Goal: Obtain resource: Obtain resource

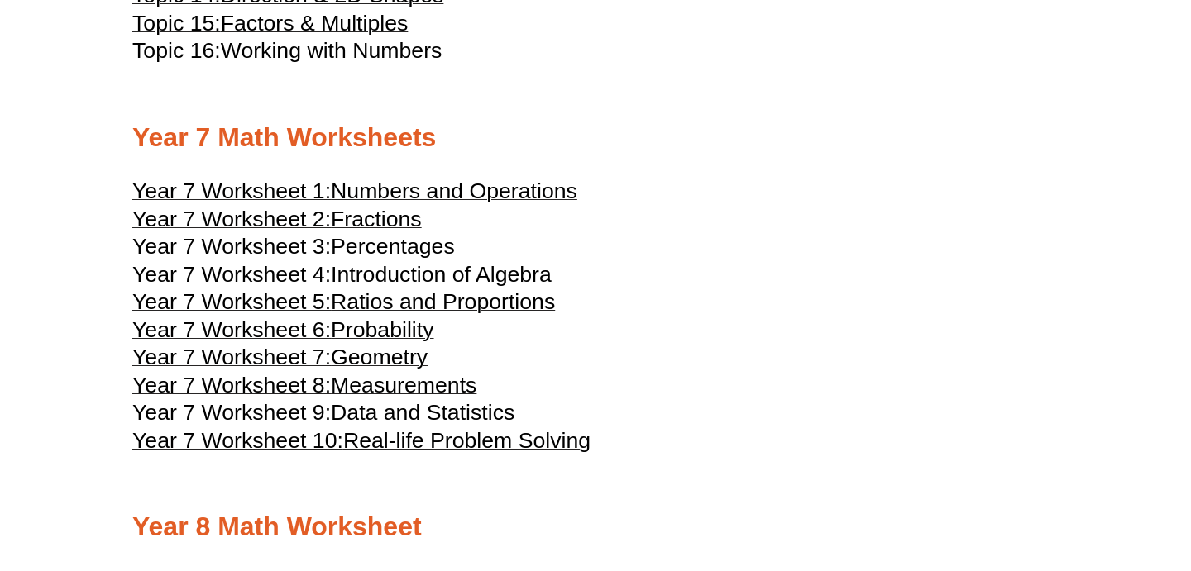
scroll to position [3896, 0]
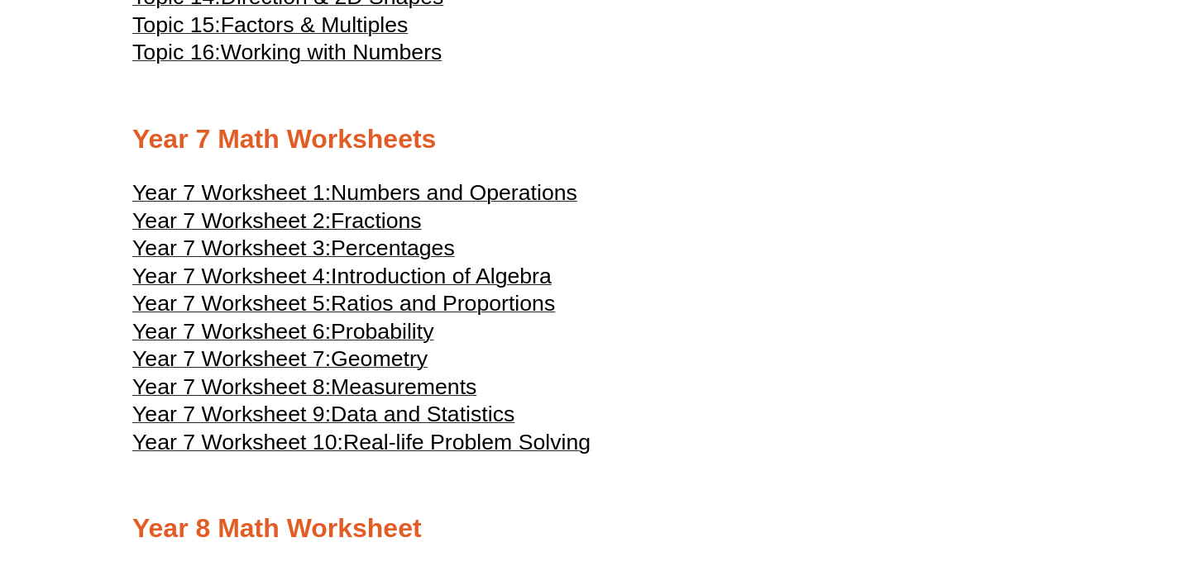
click at [274, 260] on span "Year 7 Worksheet 3:" at bounding box center [231, 248] width 198 height 25
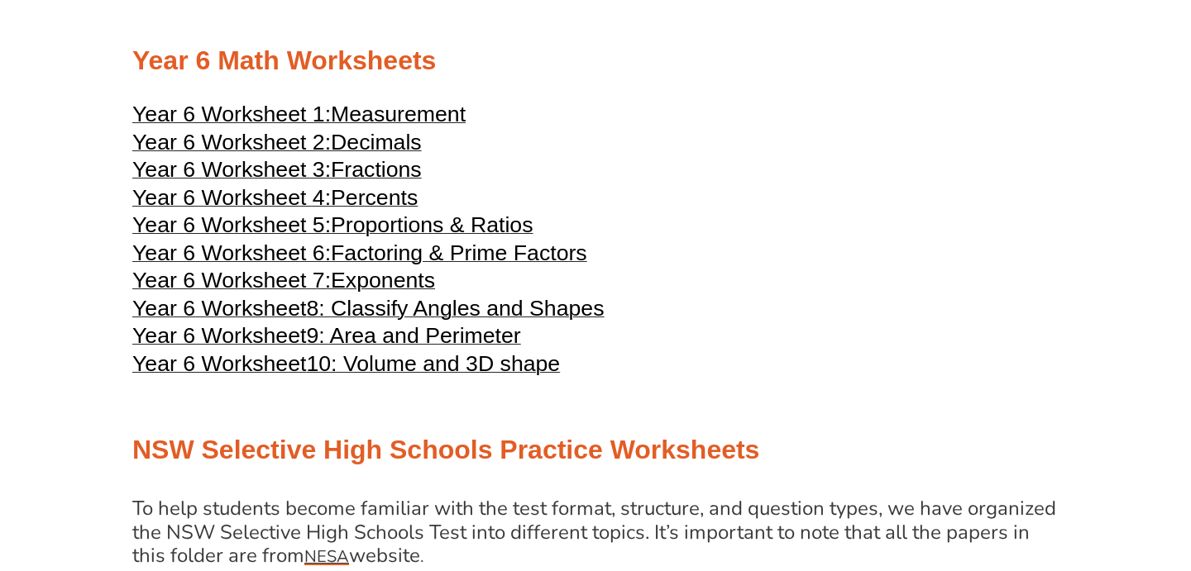
scroll to position [2849, 0]
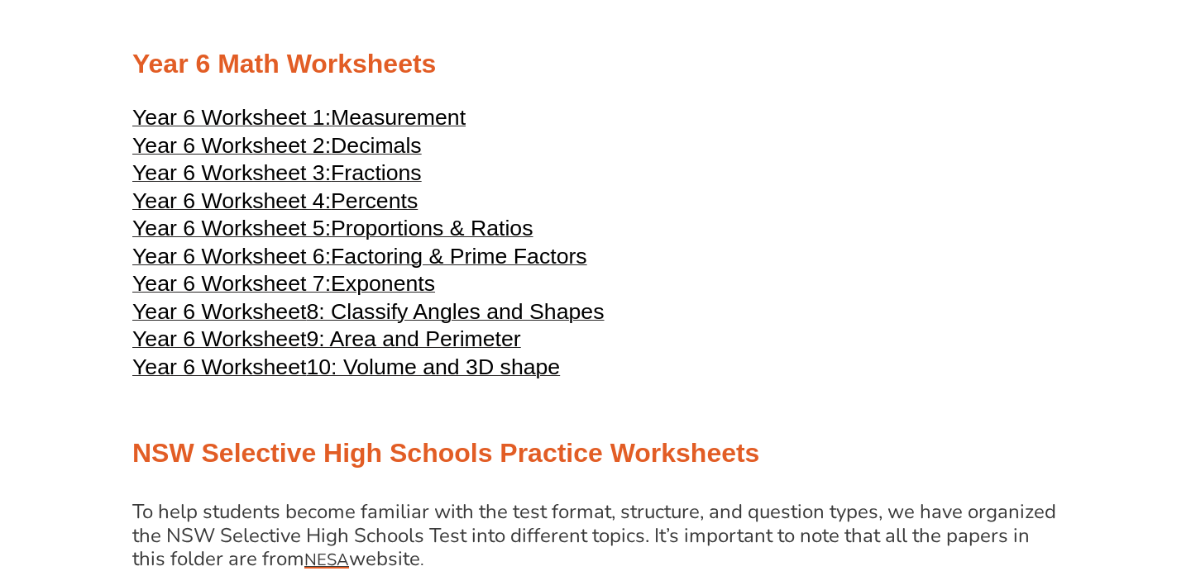
click at [367, 213] on span "Percents" at bounding box center [374, 201] width 87 height 25
click at [357, 241] on span "Proportions & Ratios" at bounding box center [432, 228] width 202 height 25
click at [359, 158] on span "Decimals" at bounding box center [376, 145] width 91 height 25
click at [375, 185] on span "Fractions" at bounding box center [376, 172] width 91 height 25
click at [368, 130] on span "Measurement" at bounding box center [398, 117] width 135 height 25
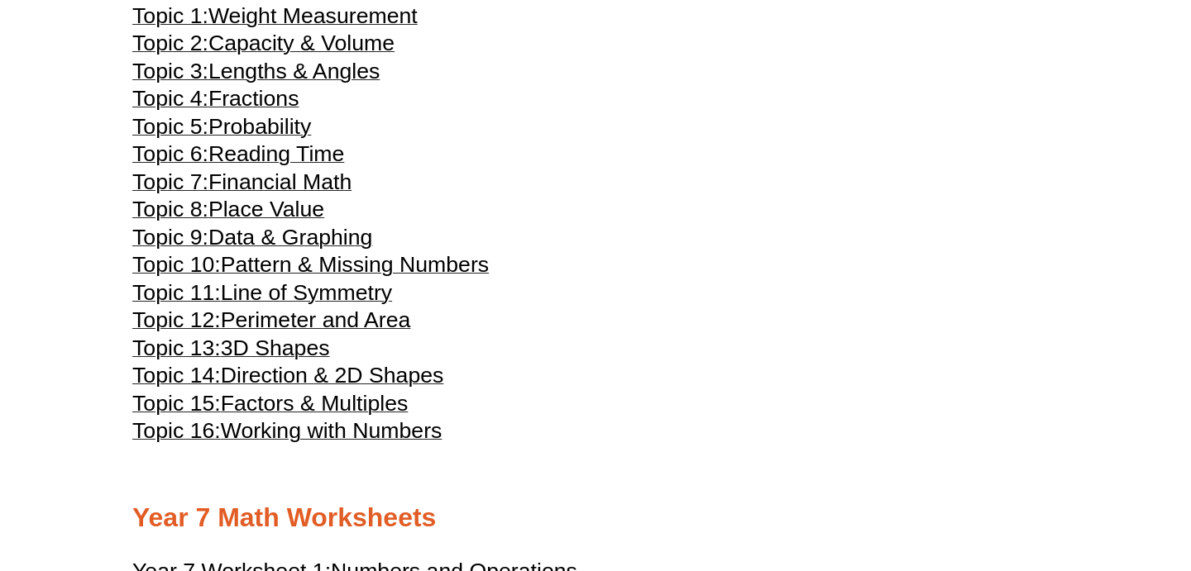
scroll to position [3523, 0]
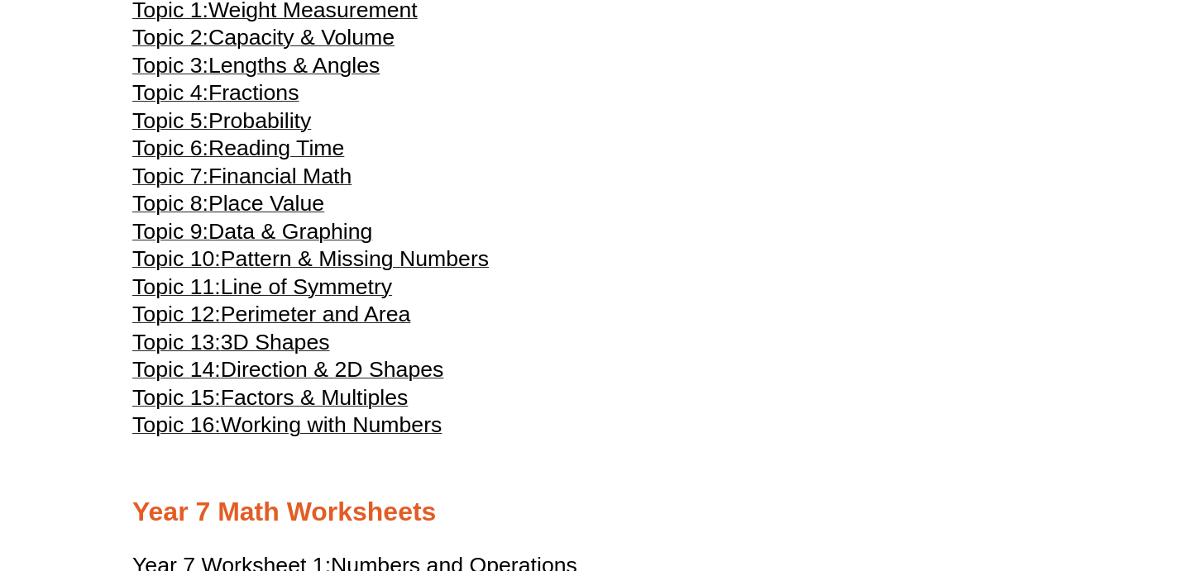
click at [299, 299] on span "Line of Symmetry" at bounding box center [306, 286] width 171 height 25
click at [353, 271] on span "Pattern & Missing Numbers" at bounding box center [355, 258] width 268 height 25
click at [295, 437] on span "Working with Numbers" at bounding box center [332, 425] width 222 height 25
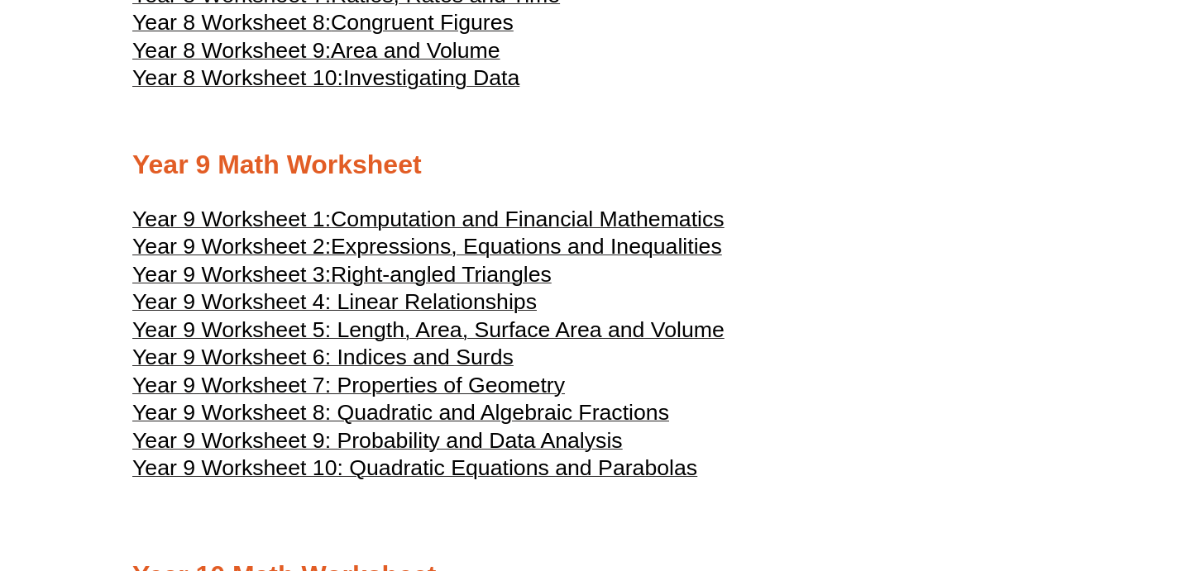
scroll to position [4651, 0]
click at [393, 313] on span "Year 9 Worksheet 4: Linear Relationships" at bounding box center [334, 301] width 404 height 25
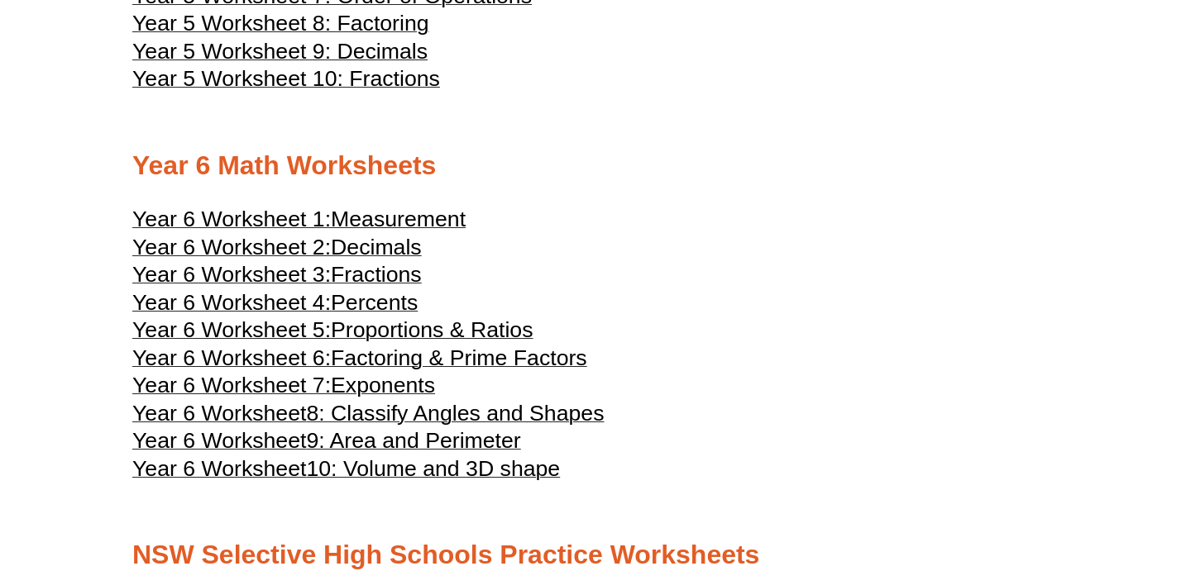
scroll to position [2747, 0]
click at [381, 343] on span "Proportions & Ratios" at bounding box center [432, 330] width 202 height 25
click at [375, 371] on span "Factoring & Prime Factors" at bounding box center [459, 358] width 256 height 25
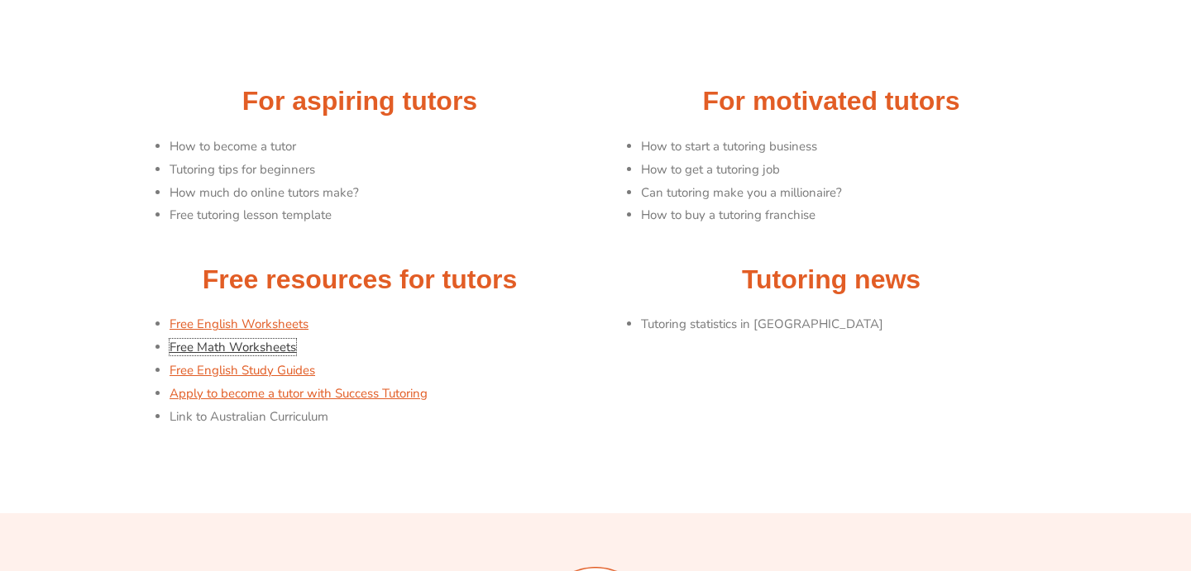
scroll to position [136, 0]
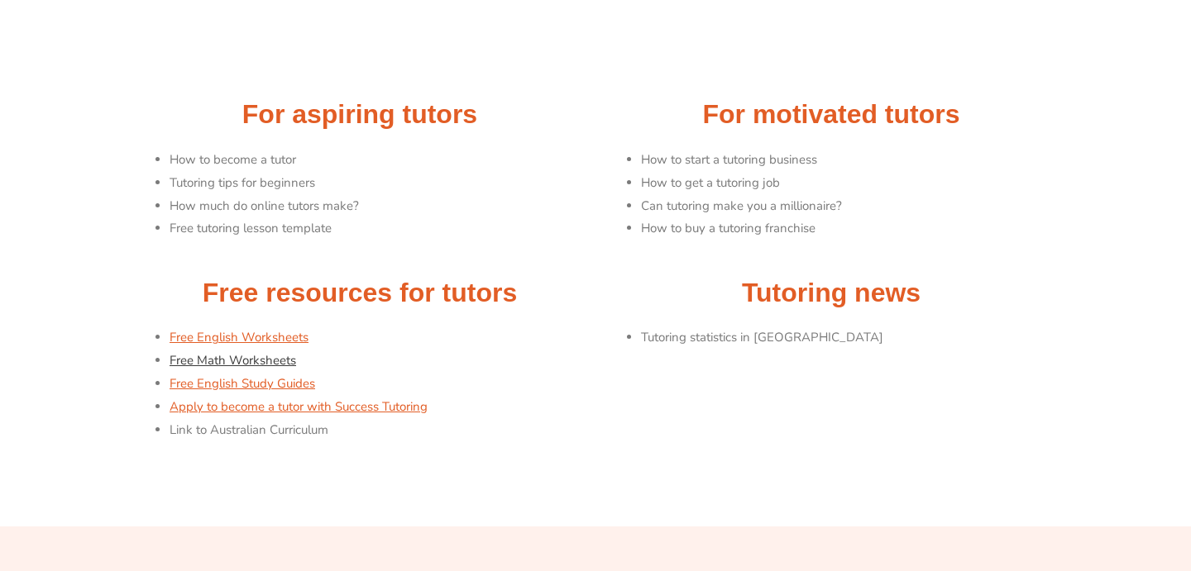
click at [238, 363] on link "Free Math Worksheets" at bounding box center [232, 360] width 127 height 17
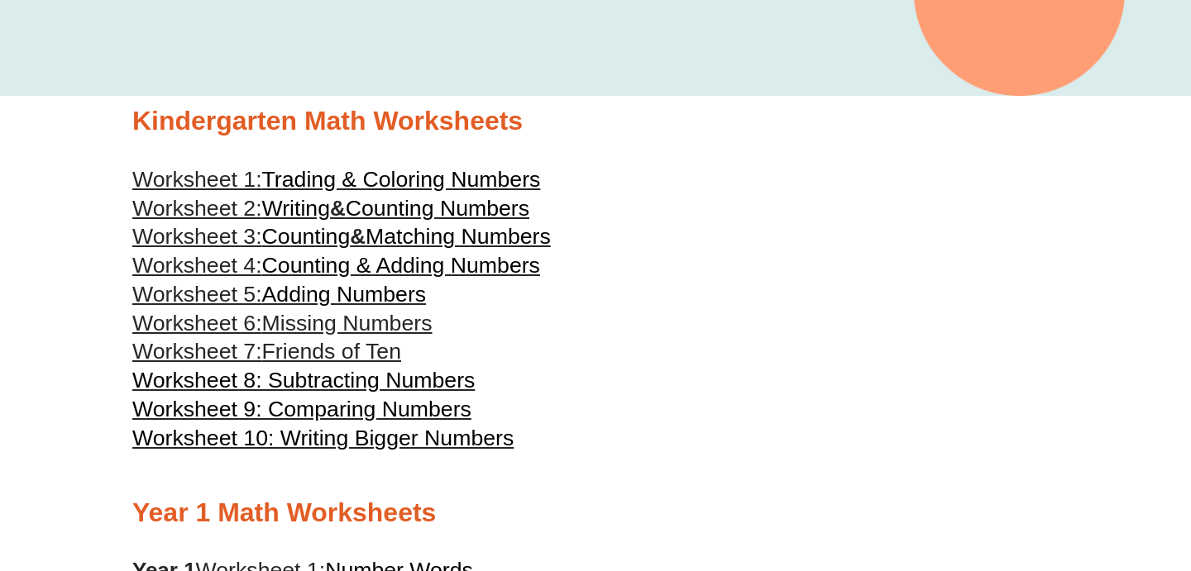
scroll to position [406, 0]
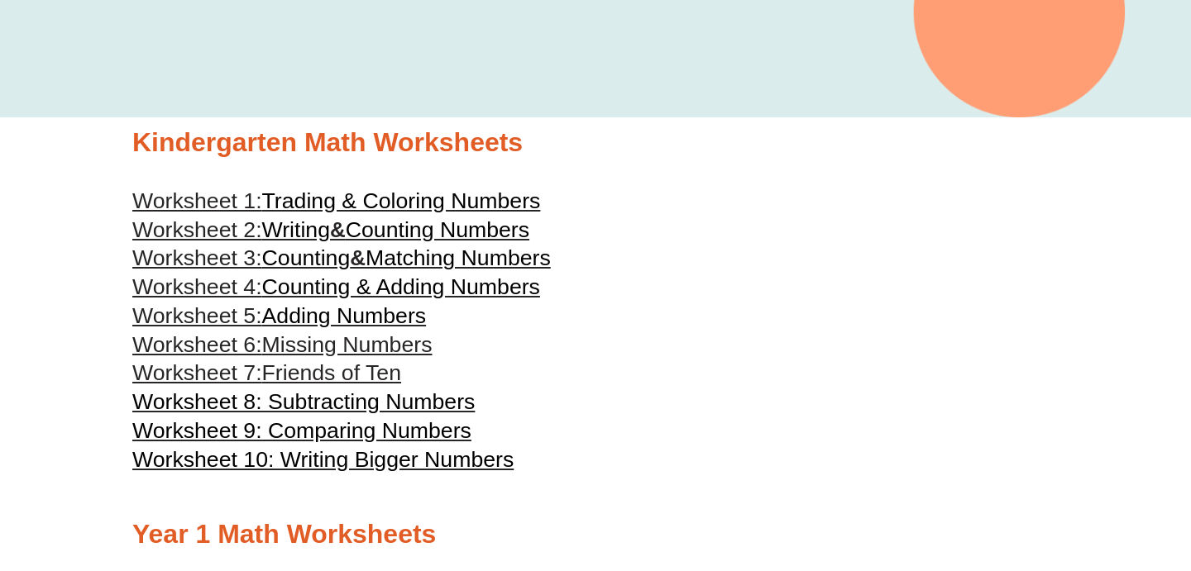
click at [317, 285] on span "Counting & Adding Numbers" at bounding box center [401, 286] width 278 height 25
click at [339, 432] on span "Worksheet 9: Comparing Numbers" at bounding box center [301, 430] width 339 height 25
click at [341, 468] on span "Worksheet 10: Writing Bigger Numbers" at bounding box center [322, 459] width 381 height 25
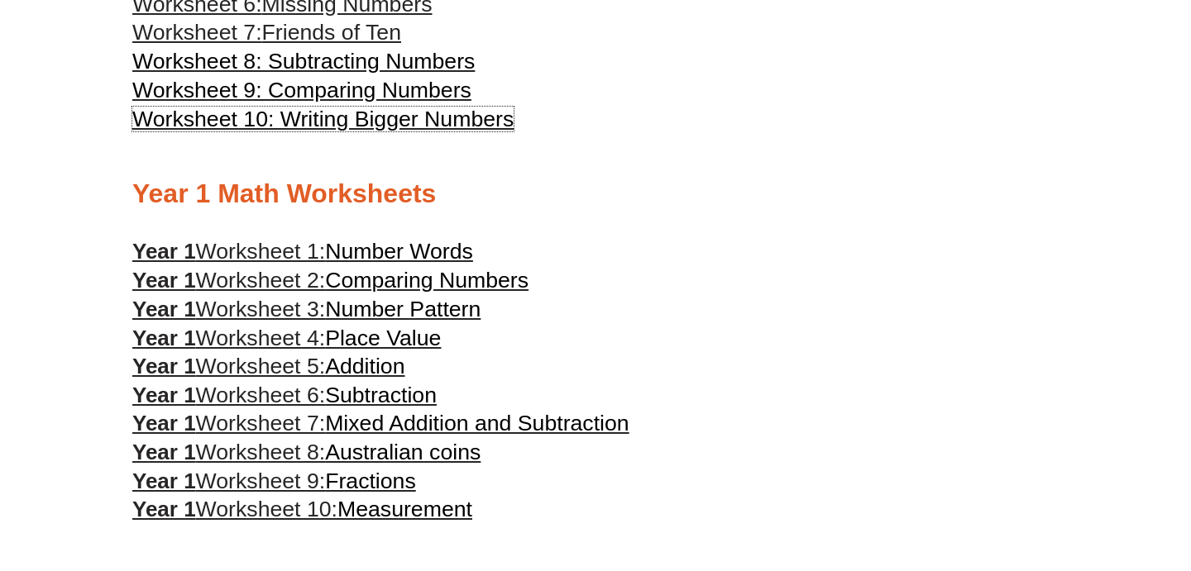
scroll to position [746, 0]
click at [360, 371] on span "Addition" at bounding box center [364, 367] width 79 height 25
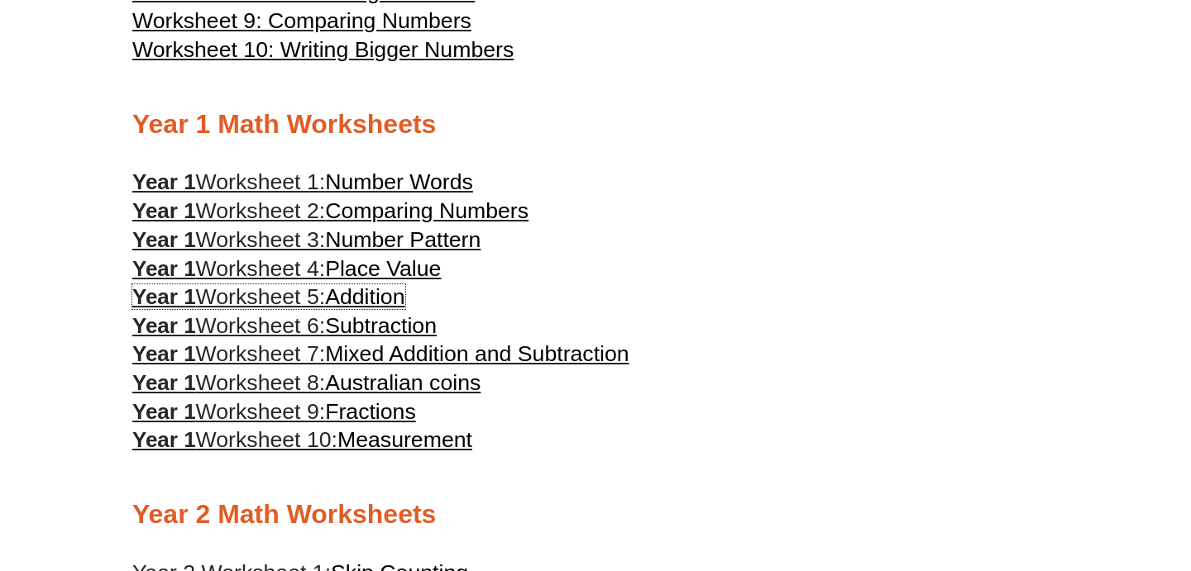
scroll to position [818, 0]
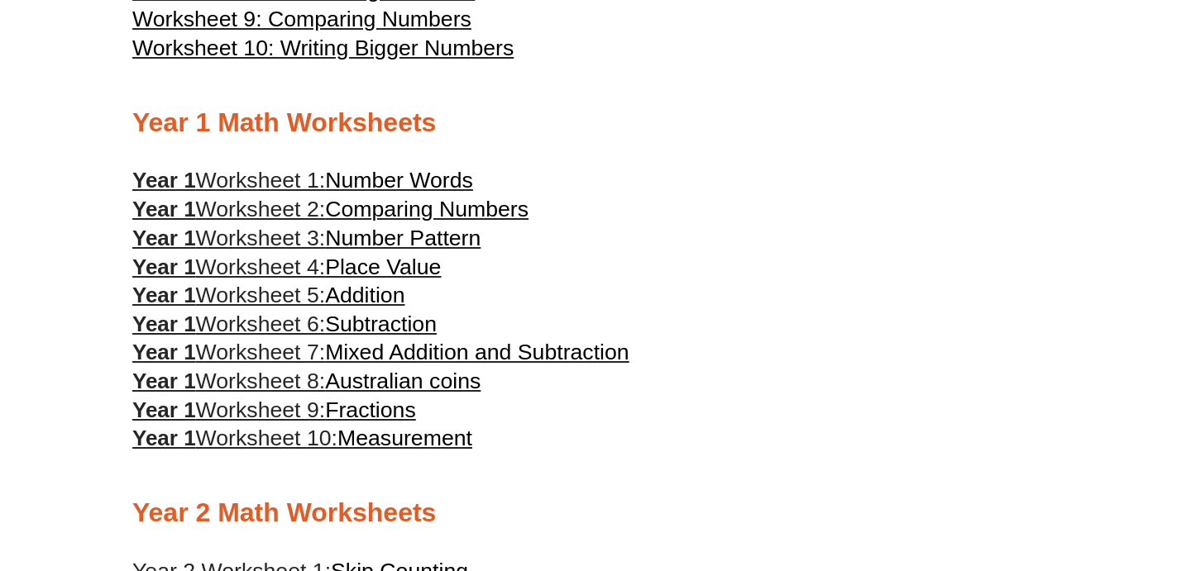
click at [358, 422] on span "Fractions" at bounding box center [370, 410] width 91 height 25
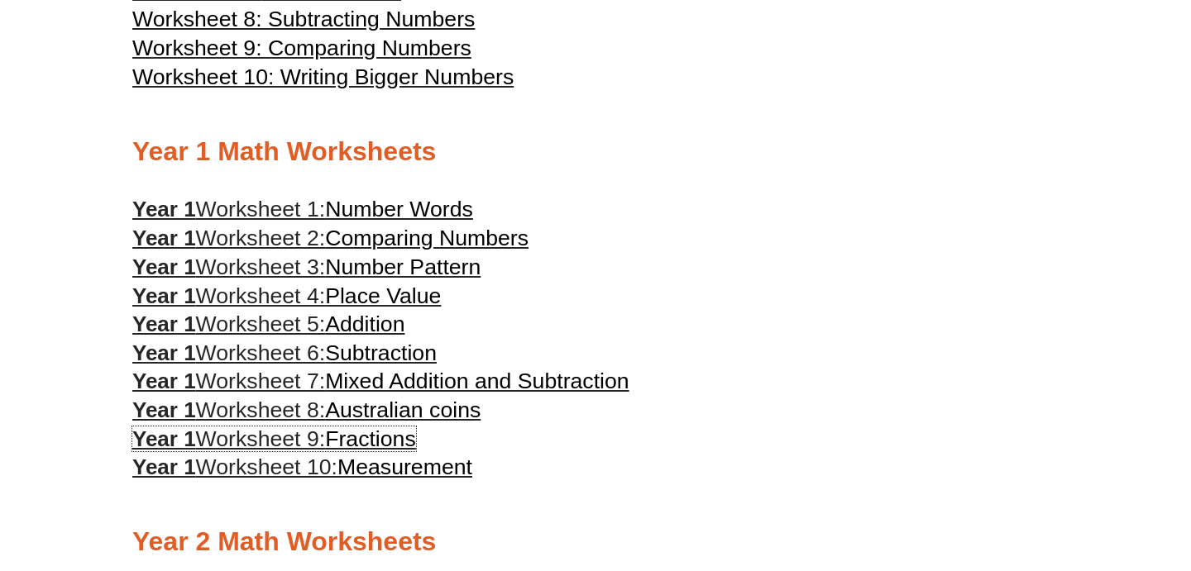
scroll to position [790, 0]
click at [366, 273] on span "Number Pattern" at bounding box center [402, 266] width 155 height 25
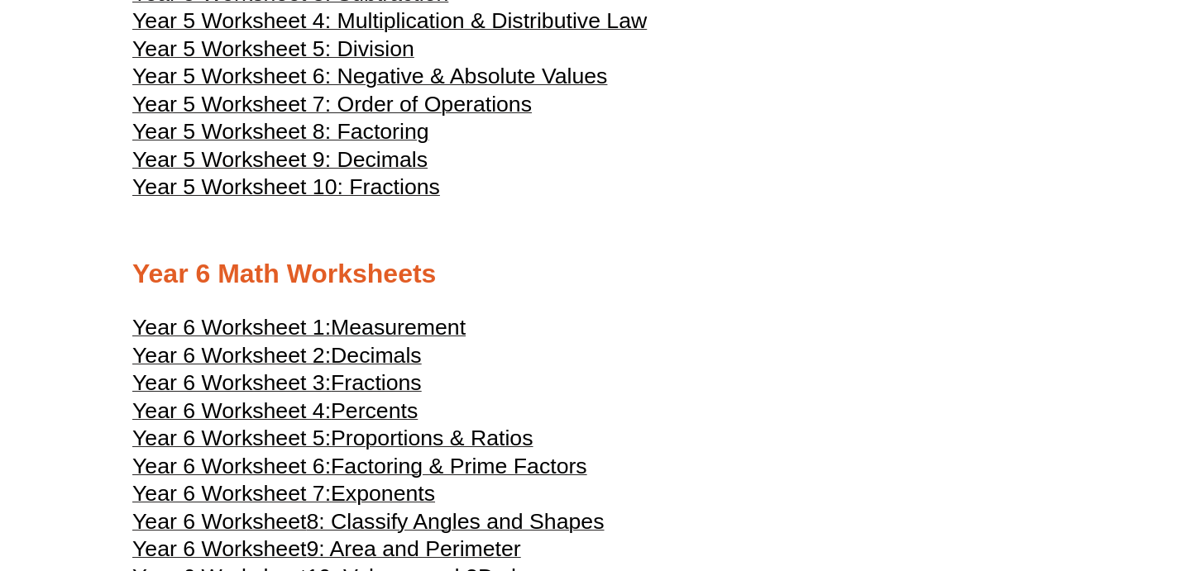
scroll to position [2638, 0]
click at [383, 62] on span "Year 5 Worksheet 5: Division" at bounding box center [273, 49] width 282 height 25
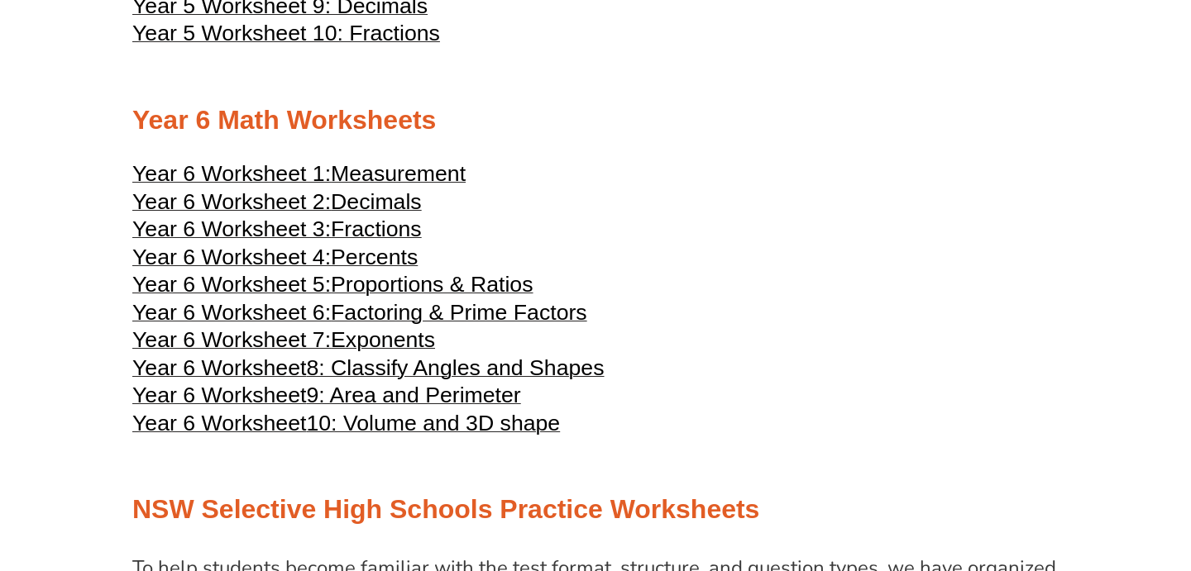
scroll to position [2799, 0]
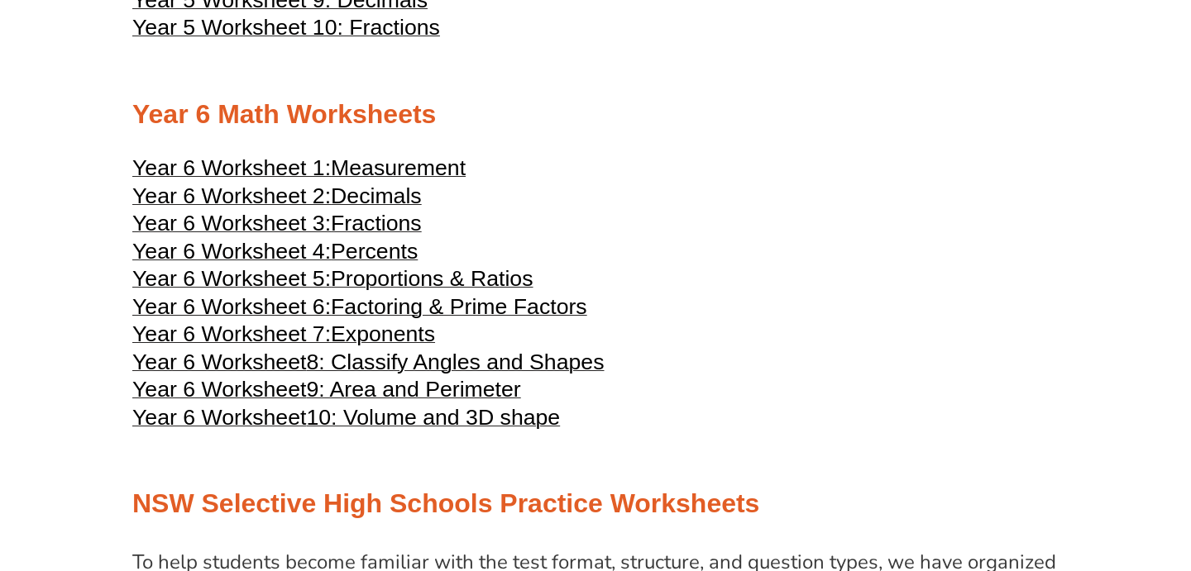
click at [389, 291] on span "Proportions & Ratios" at bounding box center [432, 278] width 202 height 25
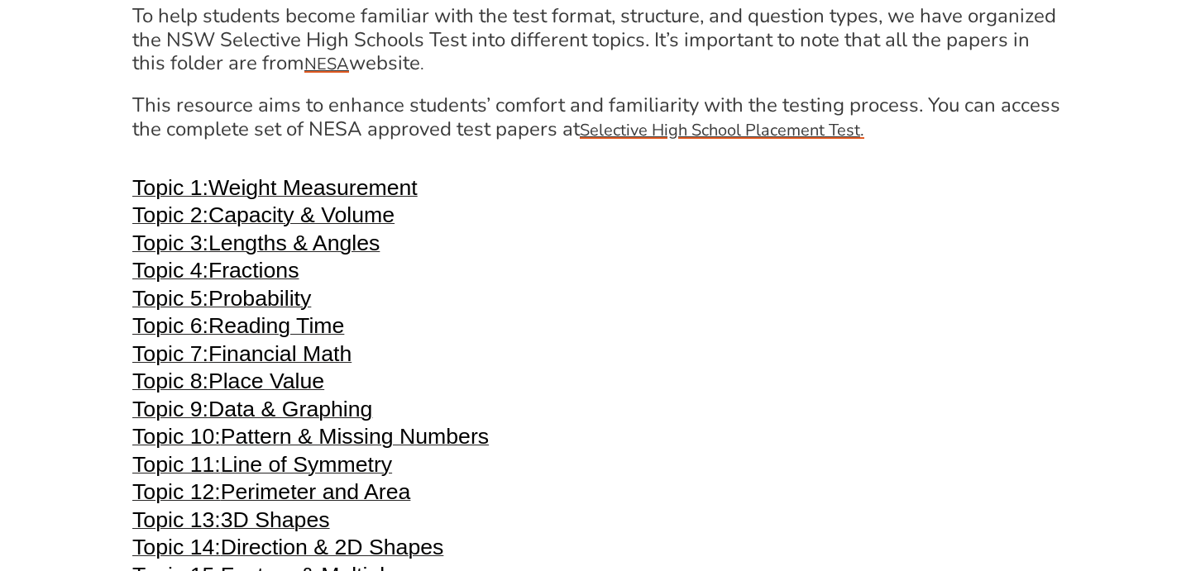
scroll to position [3352, 0]
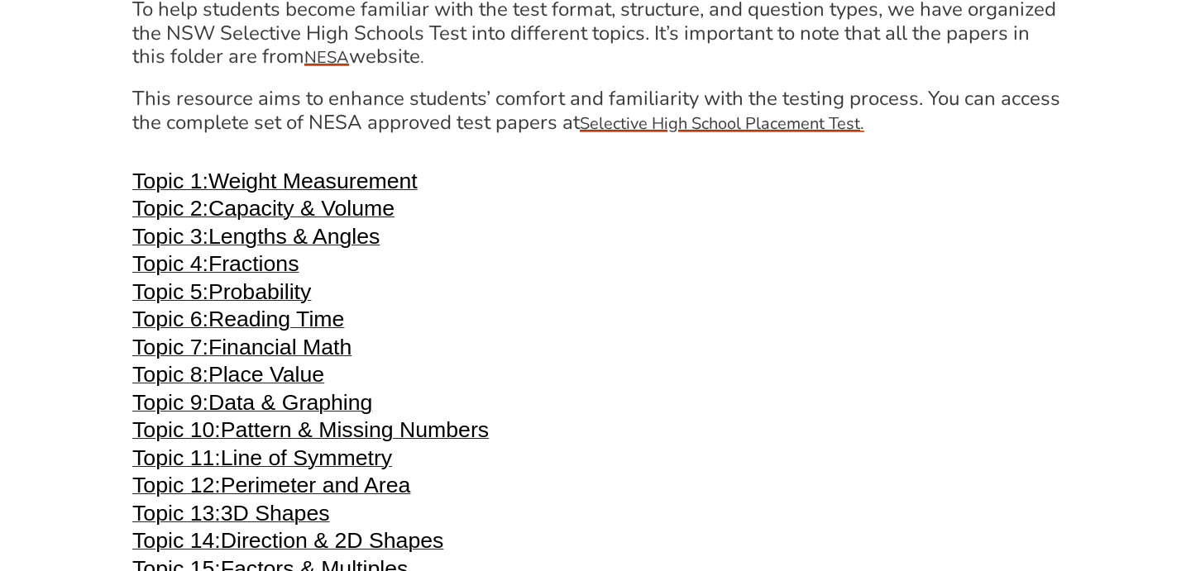
click at [242, 304] on span "Probability" at bounding box center [259, 291] width 103 height 25
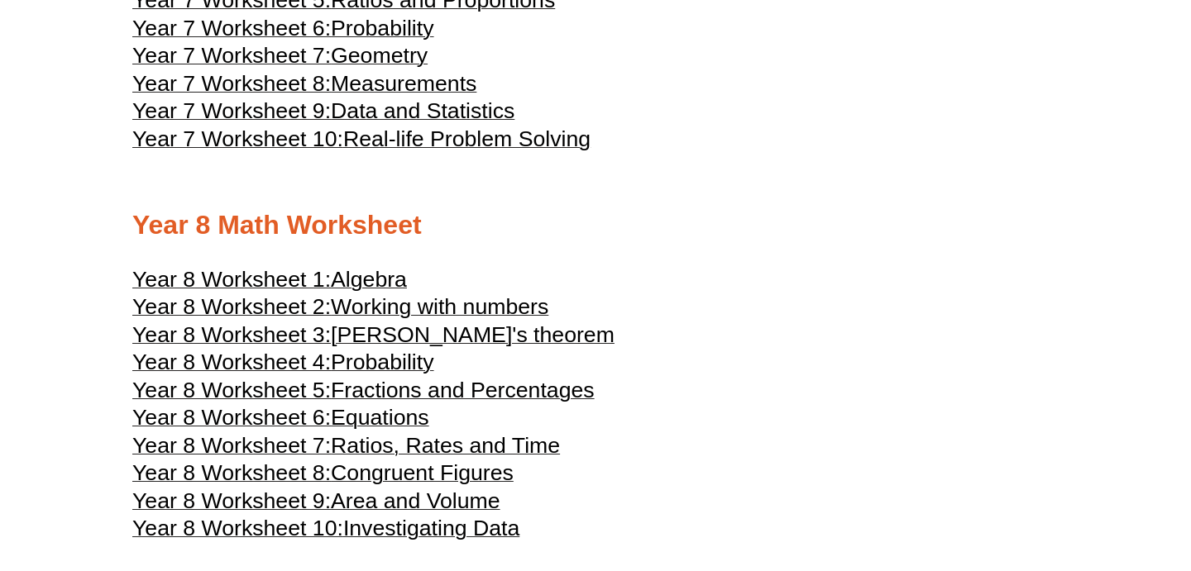
scroll to position [4200, 0]
click at [409, 346] on span "[PERSON_NAME]'s theorem" at bounding box center [473, 334] width 284 height 25
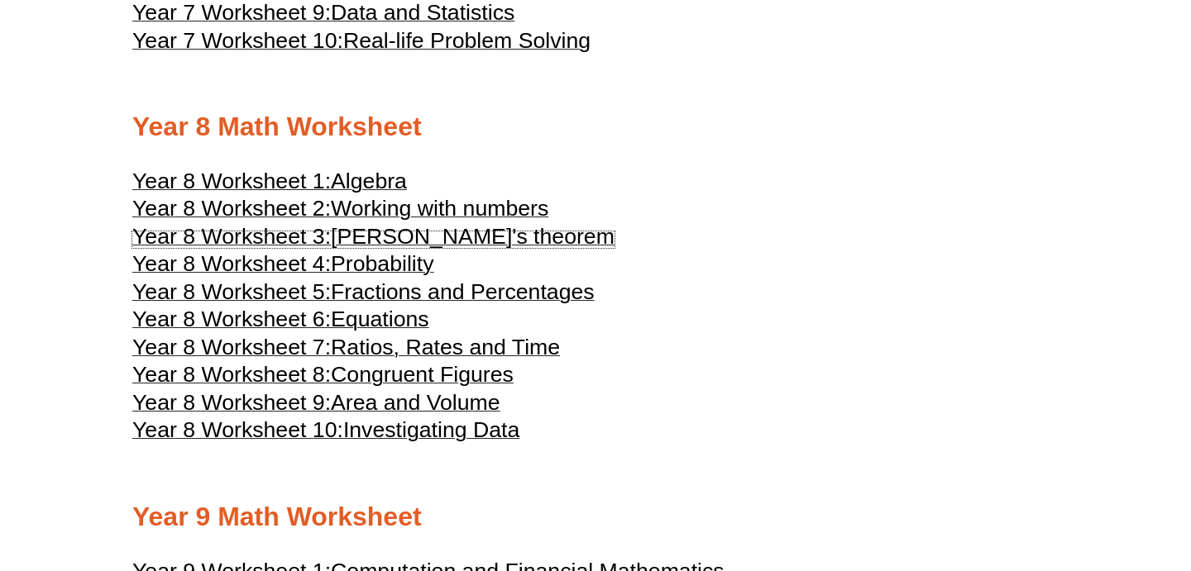
scroll to position [4308, 0]
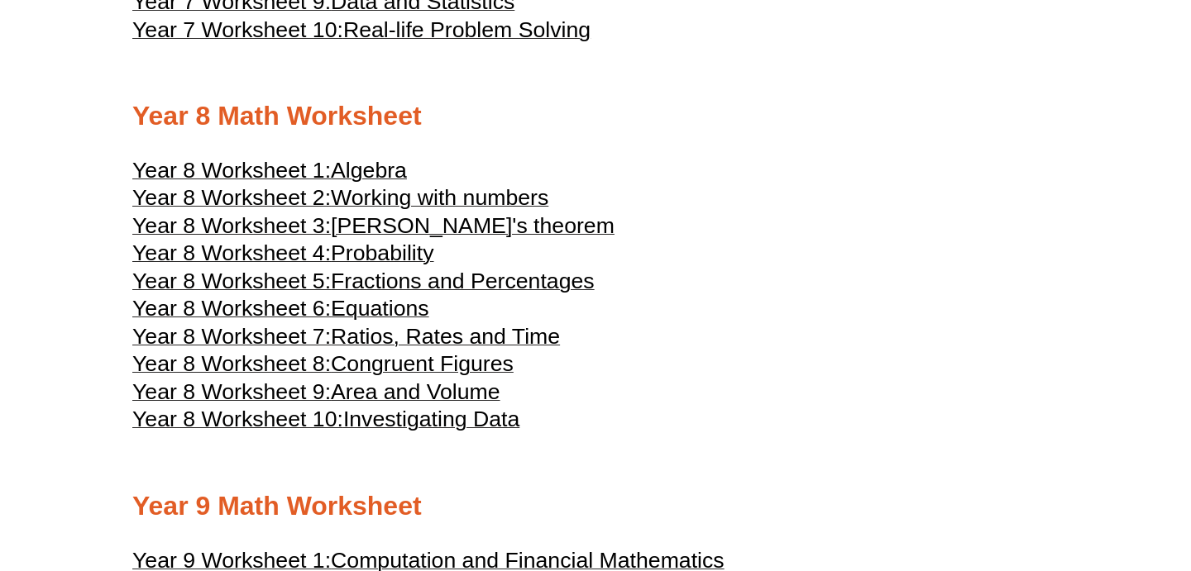
click at [365, 376] on span "Congruent Figures" at bounding box center [422, 363] width 183 height 25
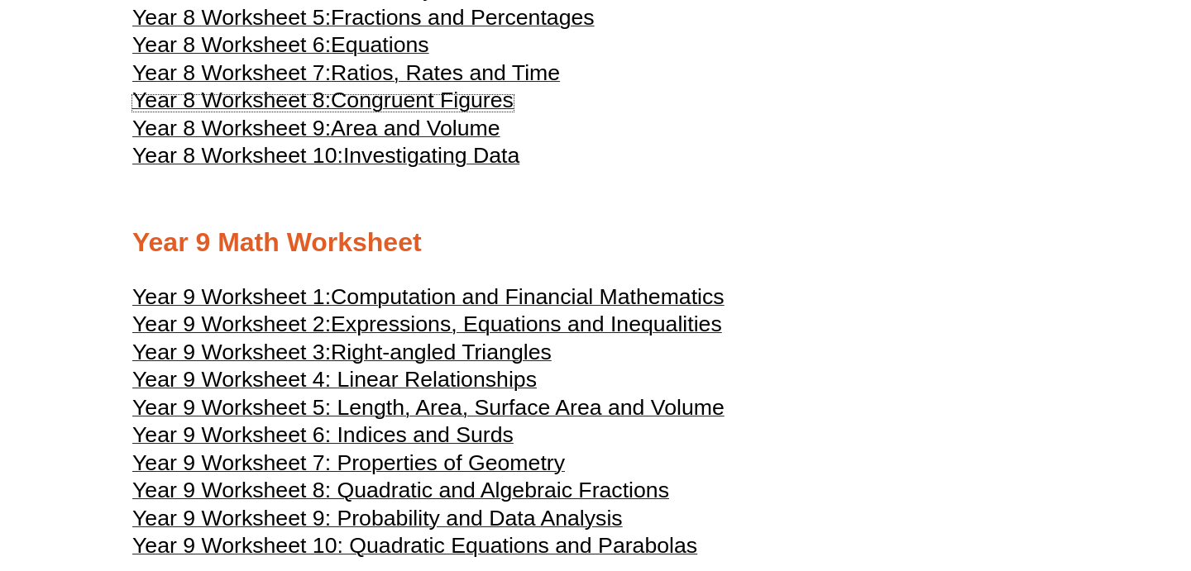
scroll to position [4578, 0]
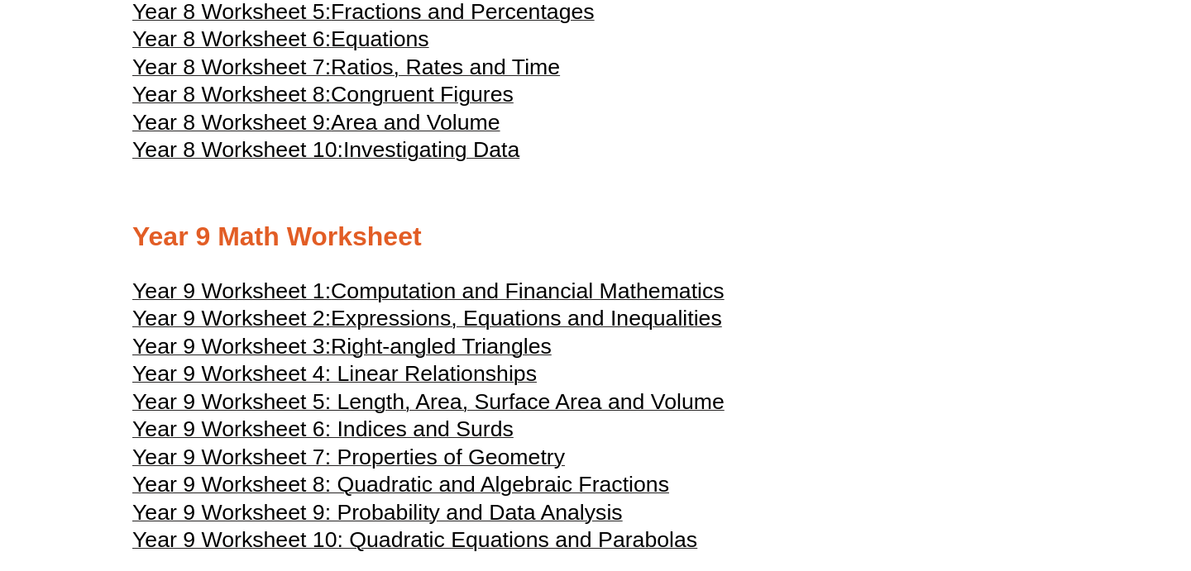
click at [449, 162] on span "Investigating Data" at bounding box center [431, 149] width 176 height 25
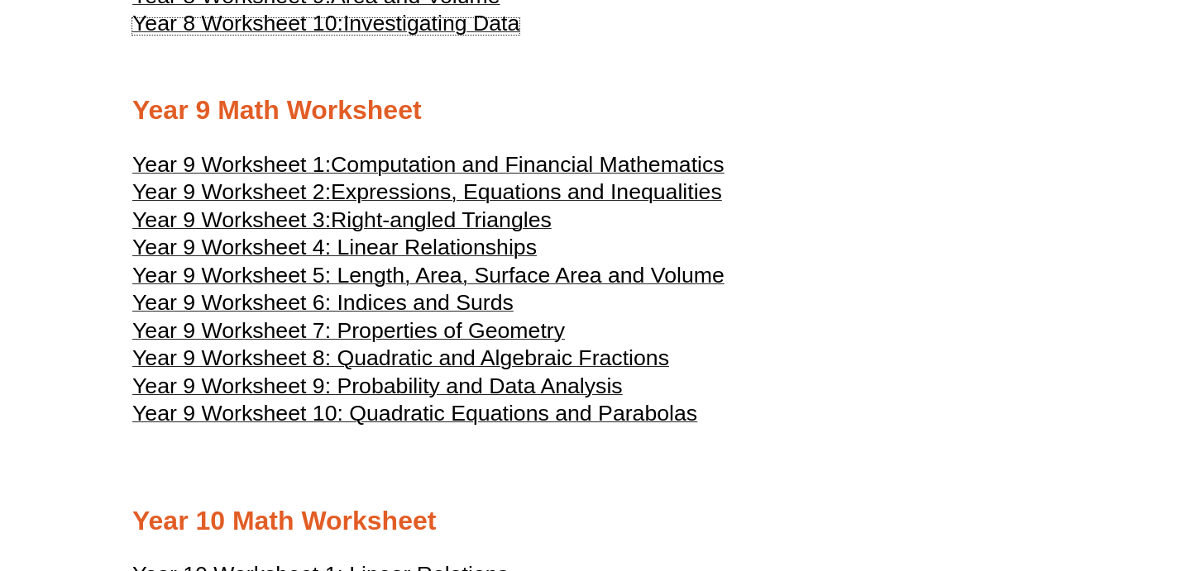
scroll to position [4706, 0]
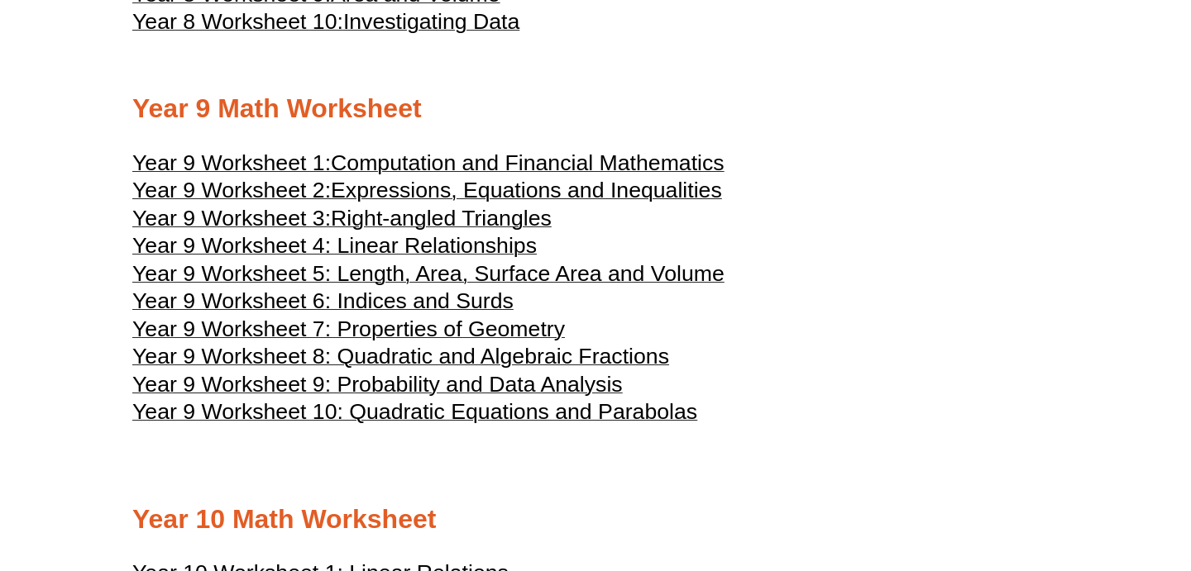
click at [393, 341] on span "Year 9 Worksheet 7: Properties of Geometry" at bounding box center [348, 329] width 432 height 25
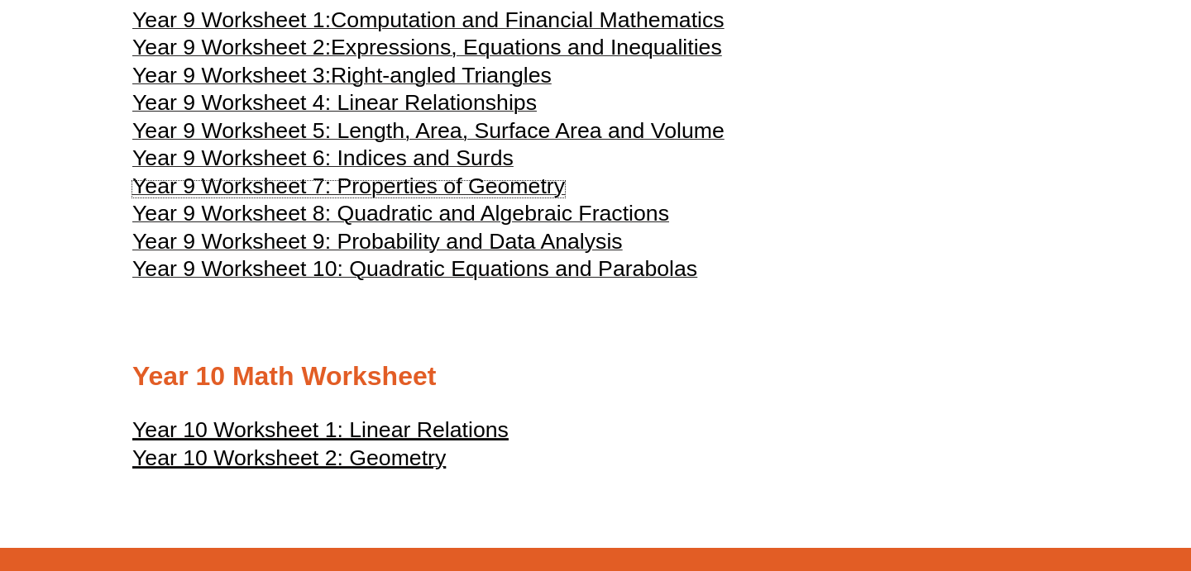
scroll to position [4853, 0]
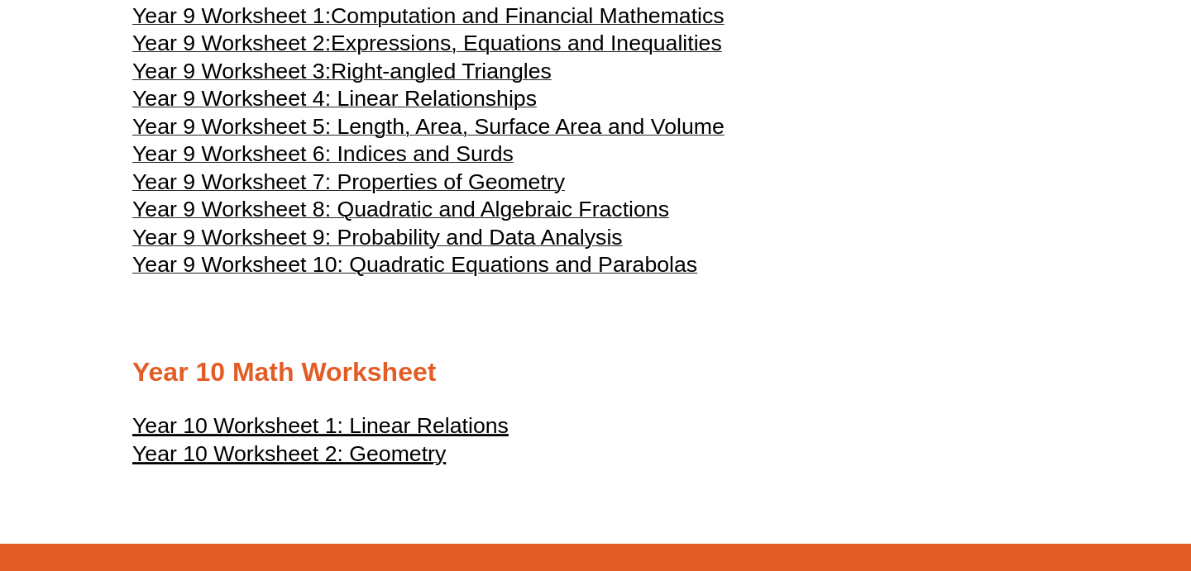
click at [442, 277] on span "Year 9 Worksheet 10: Quadratic Equations and Parabolas" at bounding box center [414, 264] width 565 height 25
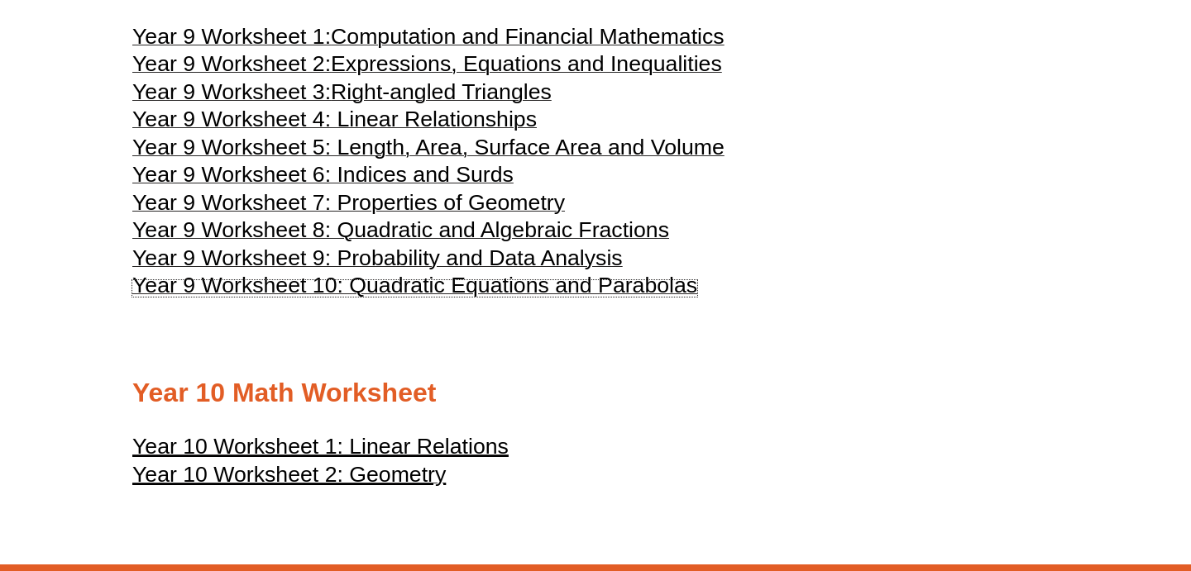
scroll to position [4815, 0]
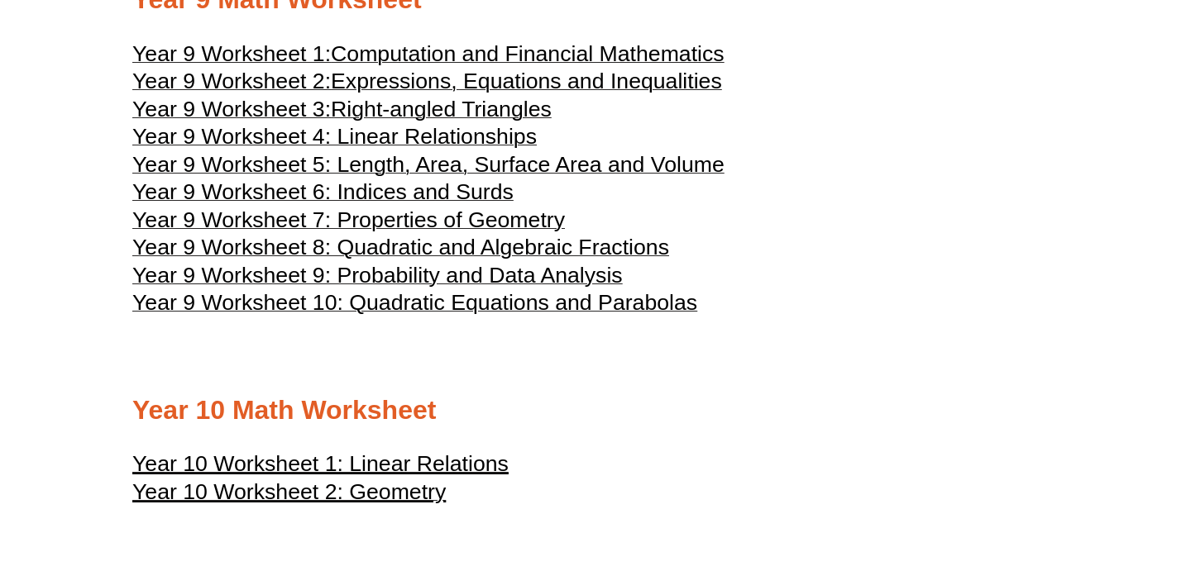
click at [401, 288] on span "Year 9 Worksheet 9: Probability and Data Analysis" at bounding box center [377, 275] width 490 height 25
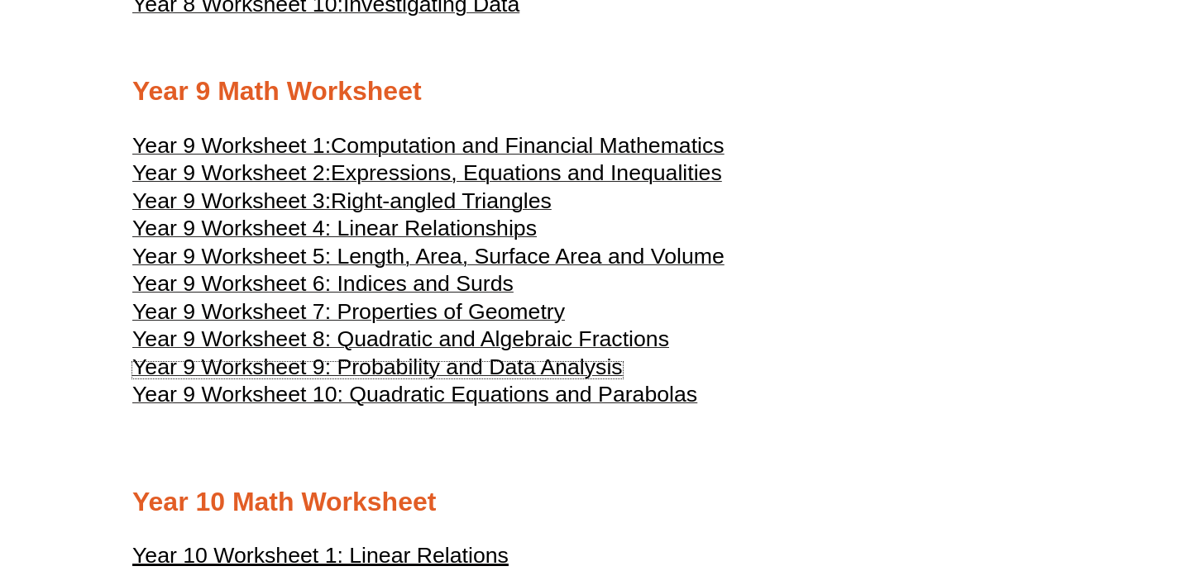
scroll to position [4724, 0]
click at [408, 351] on span "Year 9 Worksheet 8: Quadratic and Algebraic Fractions" at bounding box center [400, 338] width 537 height 25
click at [414, 351] on span "Year 9 Worksheet 8: Quadratic and Algebraic Fractions" at bounding box center [400, 338] width 537 height 25
click at [413, 295] on span "Year 9 Worksheet 6: Indices and Surds" at bounding box center [322, 282] width 381 height 25
click at [400, 379] on span "Year 9 Worksheet 9: Probability and Data Analysis" at bounding box center [377, 366] width 490 height 25
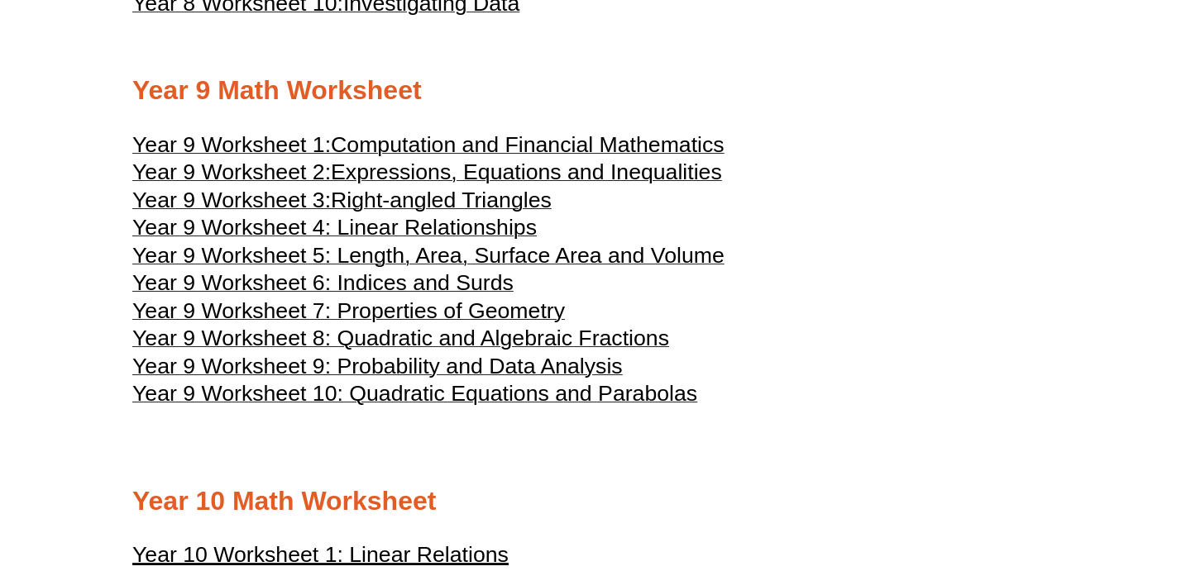
click at [411, 268] on span "Year 9 Worksheet 5: Length, Area, Surface Area and Volume" at bounding box center [428, 255] width 592 height 25
click at [371, 240] on span "Year 9 Worksheet 4: Linear Relationships" at bounding box center [334, 227] width 404 height 25
click at [411, 157] on span "Computation and Financial Mathematics" at bounding box center [528, 144] width 394 height 25
click at [406, 184] on span "Expressions, Equations and Inequalities" at bounding box center [526, 172] width 391 height 25
click at [398, 323] on span "Year 9 Worksheet 7: Properties of Geometry" at bounding box center [348, 310] width 432 height 25
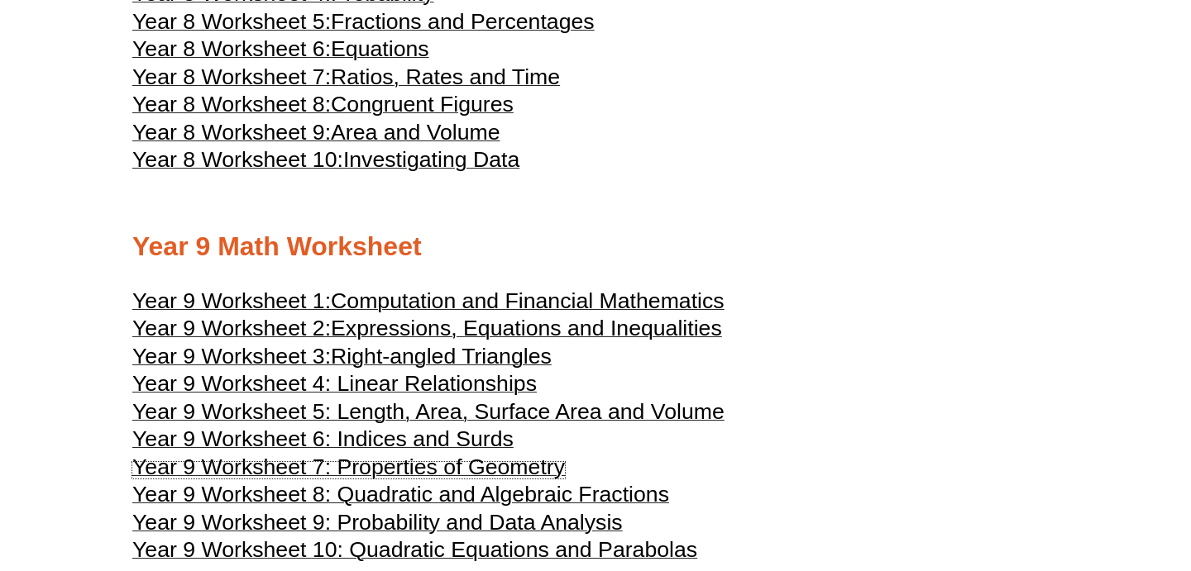
scroll to position [4566, 0]
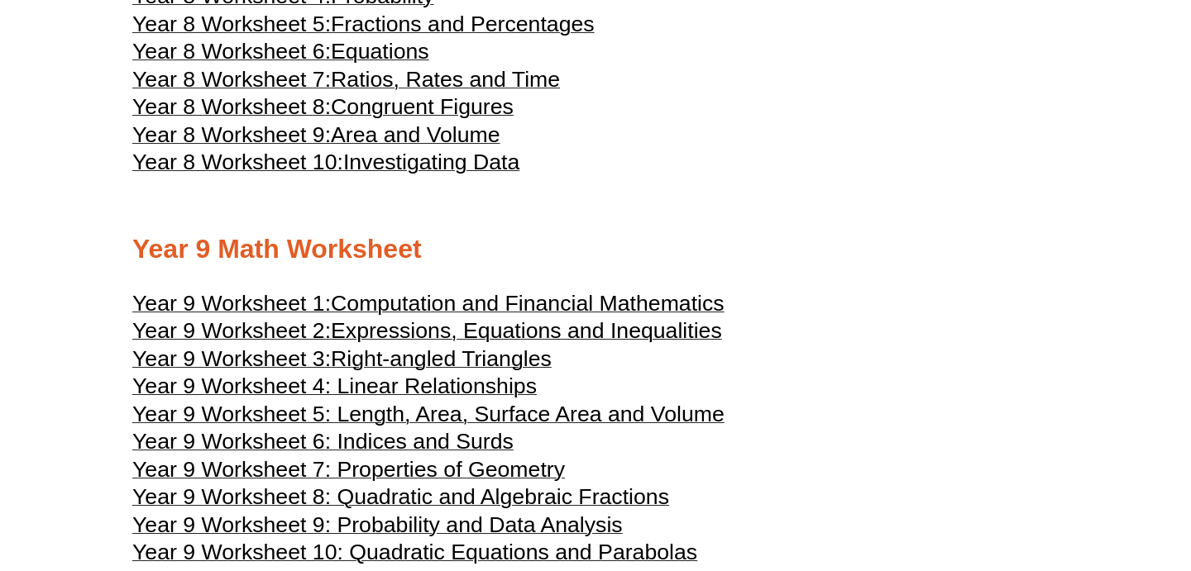
click at [384, 371] on span "Right-angled Triangles" at bounding box center [441, 358] width 221 height 25
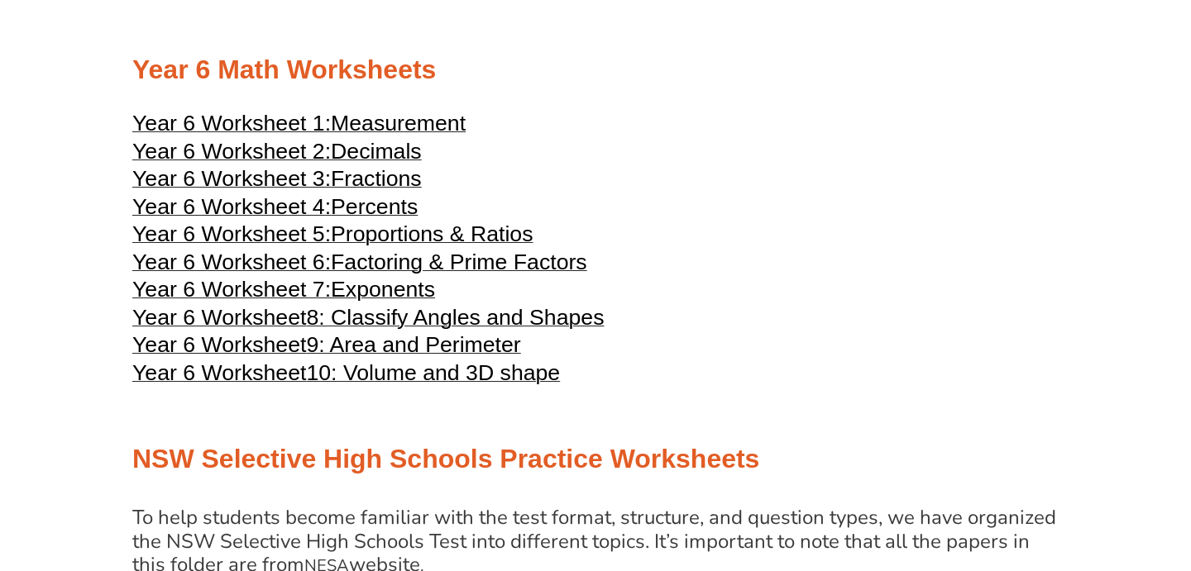
scroll to position [2803, 0]
